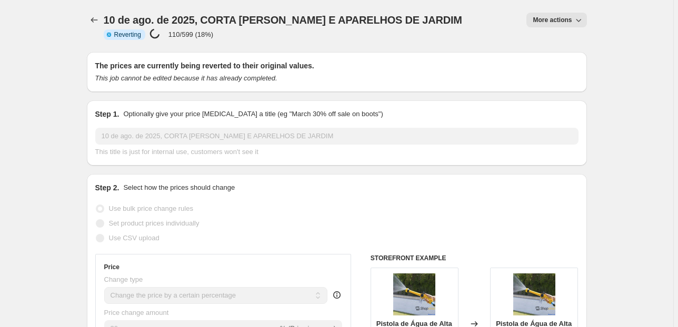
select select "percentage"
select select "pp"
select select "collection"
click at [97, 17] on icon "Price change jobs" at bounding box center [94, 20] width 11 height 11
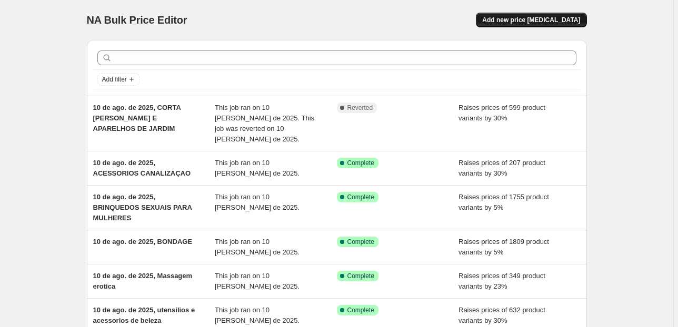
click at [507, 21] on span "Add new price [MEDICAL_DATA]" at bounding box center [531, 20] width 98 height 8
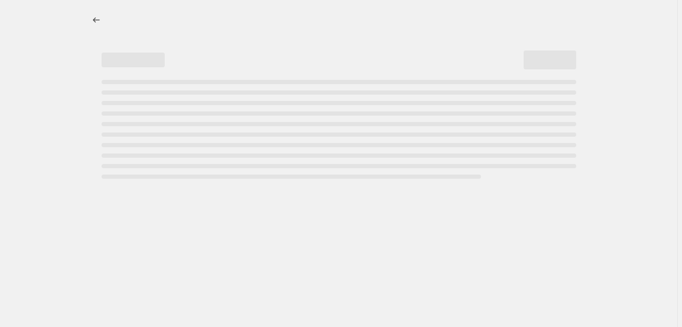
select select "percentage"
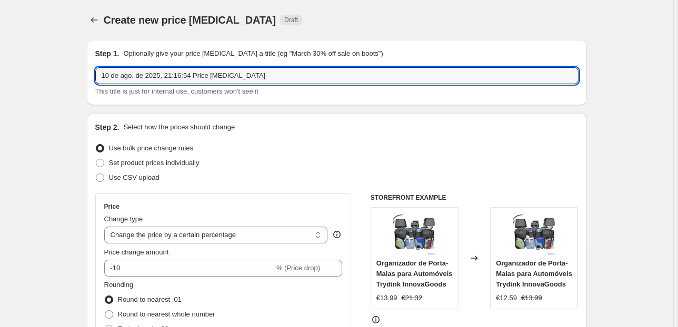
drag, startPoint x: 267, startPoint y: 76, endPoint x: 170, endPoint y: 86, distance: 96.8
click at [170, 86] on div "10 de ago. de 2025, 21:16:54 Price [MEDICAL_DATA] This title is just for intern…" at bounding box center [336, 81] width 483 height 29
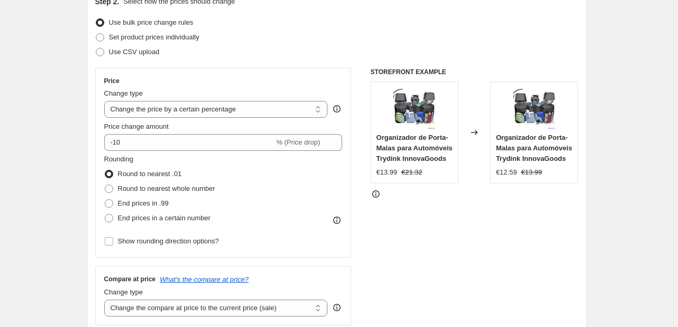
scroll to position [126, 0]
type input "10 de ago. de 2025, CORTA [PERSON_NAME]"
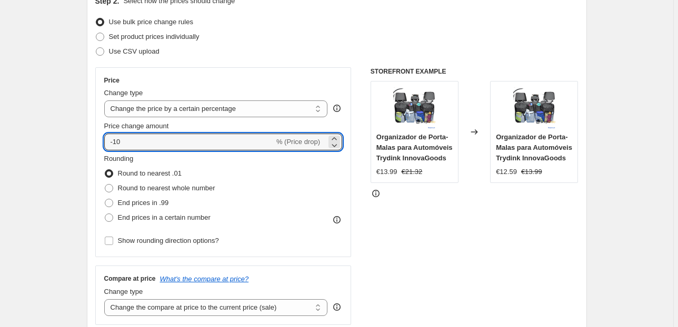
drag, startPoint x: 126, startPoint y: 143, endPoint x: 89, endPoint y: 141, distance: 36.3
click at [90, 142] on div "Step 2. Select how the prices should change Use bulk price change rules Set pro…" at bounding box center [337, 171] width 500 height 369
click at [111, 143] on input "25" at bounding box center [183, 142] width 158 height 17
type input "30"
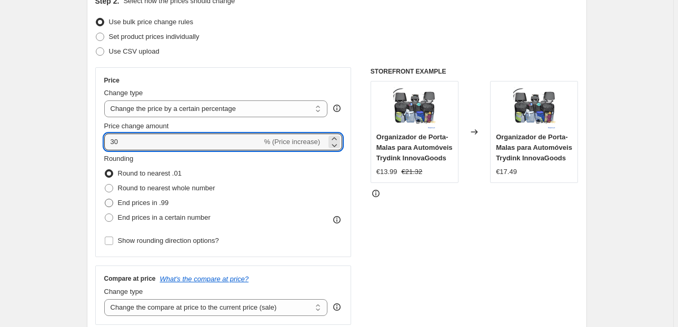
click at [136, 206] on span "End prices in .99" at bounding box center [143, 203] width 51 height 8
click at [105, 199] on input "End prices in .99" at bounding box center [105, 199] width 1 height 1
radio input "true"
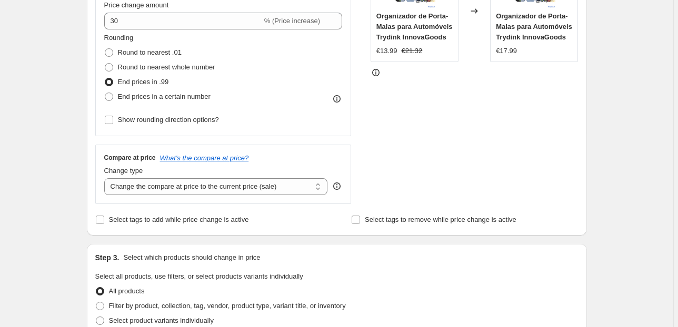
scroll to position [252, 0]
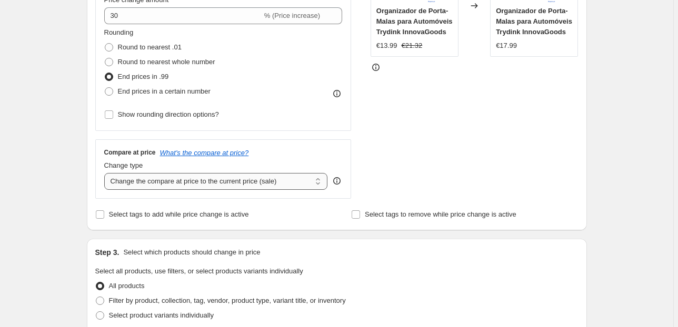
click at [151, 188] on select "Change the compare at price to the current price (sale) Change the compare at p…" at bounding box center [216, 181] width 224 height 17
select select "pp"
click at [106, 173] on select "Change the compare at price to the current price (sale) Change the compare at p…" at bounding box center [216, 181] width 224 height 17
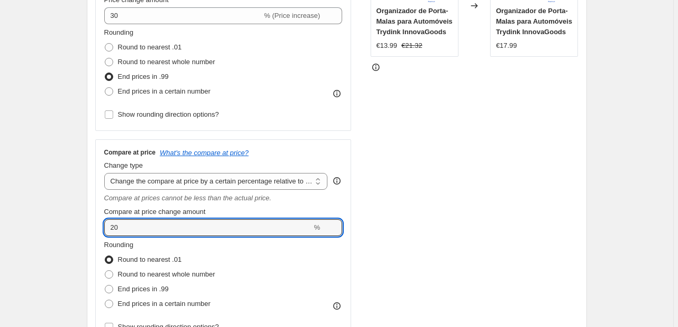
drag, startPoint x: 120, startPoint y: 230, endPoint x: 74, endPoint y: 235, distance: 46.5
type input "100"
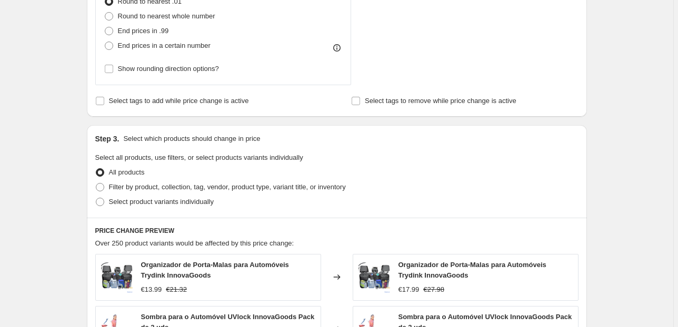
scroll to position [589, 0]
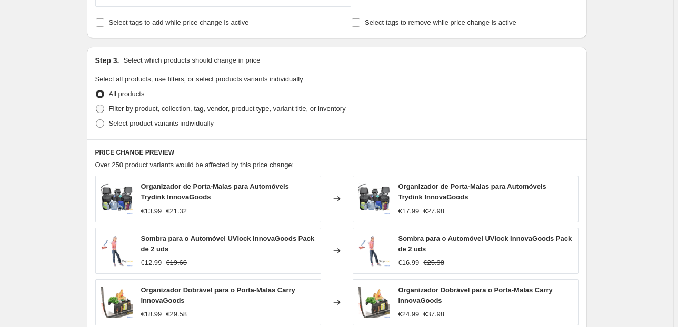
click at [122, 110] on span "Filter by product, collection, tag, vendor, product type, variant title, or inv…" at bounding box center [227, 109] width 237 height 8
click at [96, 105] on input "Filter by product, collection, tag, vendor, product type, variant title, or inv…" at bounding box center [96, 105] width 1 height 1
radio input "true"
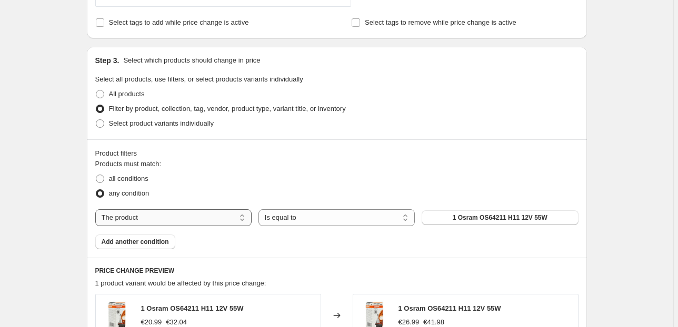
click at [221, 219] on select "The product The product's collection The product's vendor The product's status …" at bounding box center [173, 217] width 156 height 17
select select "collection"
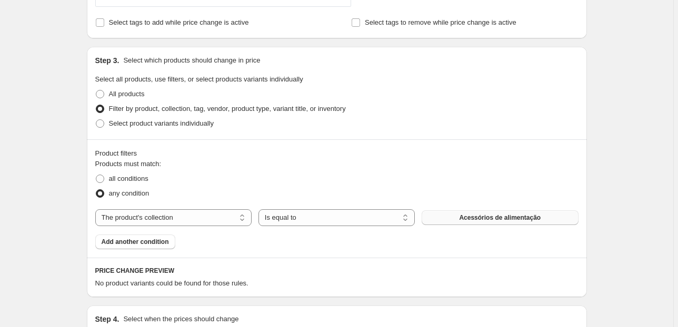
click at [463, 211] on button "Acessórios de alimentação" at bounding box center [499, 217] width 156 height 15
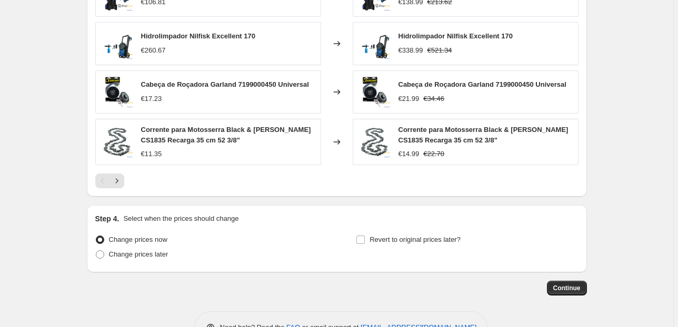
scroll to position [998, 0]
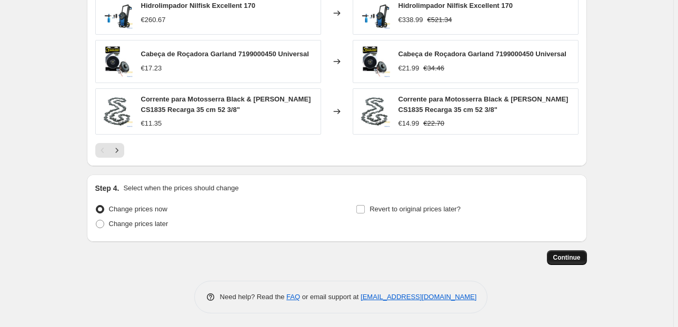
click at [574, 259] on span "Continue" at bounding box center [566, 258] width 27 height 8
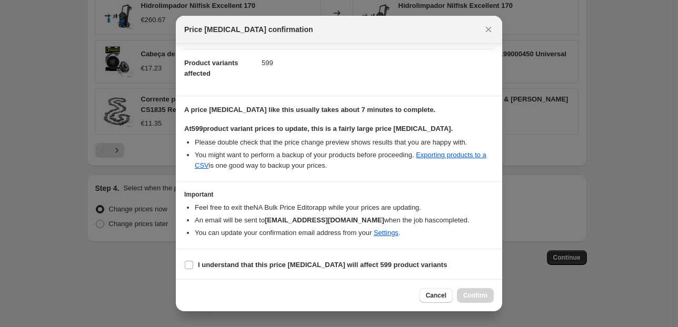
scroll to position [107, 0]
click at [264, 261] on b "I understand that this price [MEDICAL_DATA] will affect 599 product variants" at bounding box center [322, 265] width 249 height 8
click at [193, 261] on input "I understand that this price [MEDICAL_DATA] will affect 599 product variants" at bounding box center [189, 265] width 8 height 8
checkbox input "true"
click at [479, 296] on span "Confirm" at bounding box center [475, 295] width 24 height 8
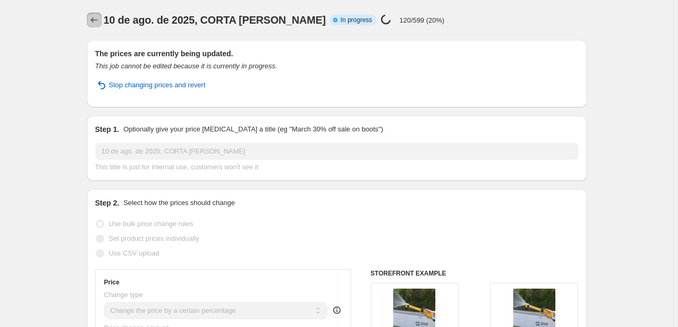
click at [90, 15] on icon "Price change jobs" at bounding box center [94, 20] width 11 height 11
